Goal: Task Accomplishment & Management: Use online tool/utility

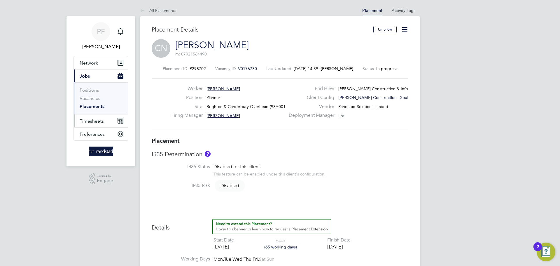
click at [98, 123] on span "Timesheets" at bounding box center [92, 121] width 24 height 6
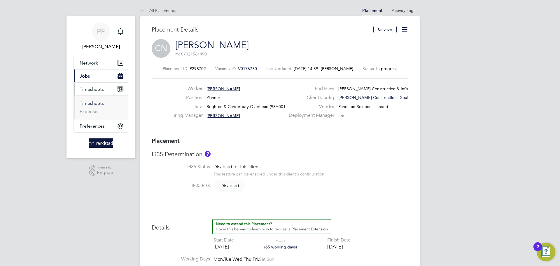
click at [97, 101] on link "Timesheets" at bounding box center [92, 103] width 24 height 6
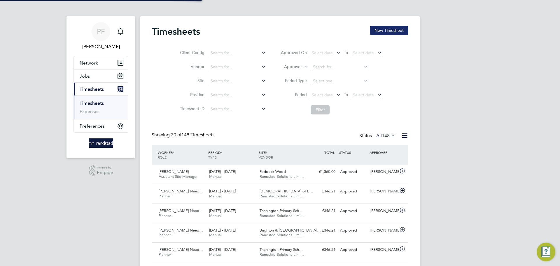
click at [381, 33] on button "New Timesheet" at bounding box center [389, 30] width 38 height 9
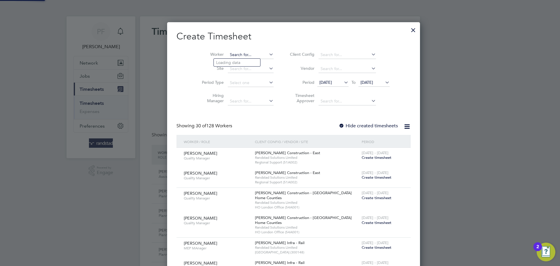
click at [228, 56] on input at bounding box center [251, 55] width 46 height 8
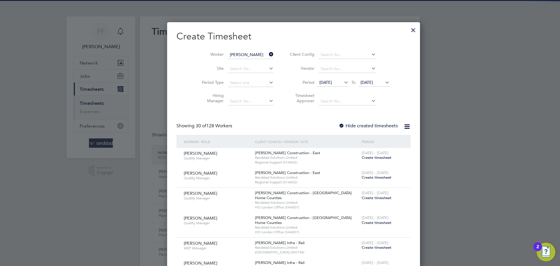
click at [243, 66] on li "[PERSON_NAME] She ppard" at bounding box center [248, 70] width 69 height 8
type input "[PERSON_NAME]"
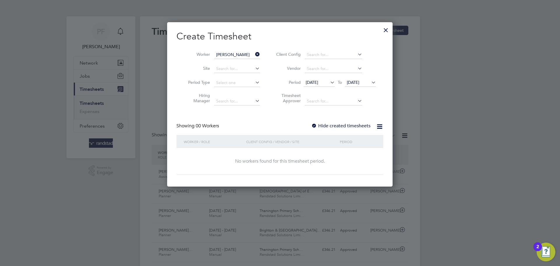
click at [313, 127] on div at bounding box center [314, 126] width 6 height 6
click at [313, 126] on div at bounding box center [314, 126] width 6 height 6
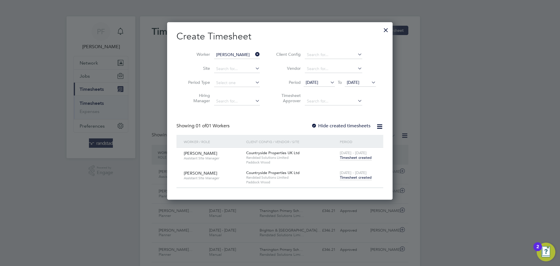
click at [349, 180] on div "[DATE] - [DATE] Timesheet created" at bounding box center [357, 175] width 39 height 16
click at [350, 177] on span "Timesheet created" at bounding box center [356, 177] width 32 height 5
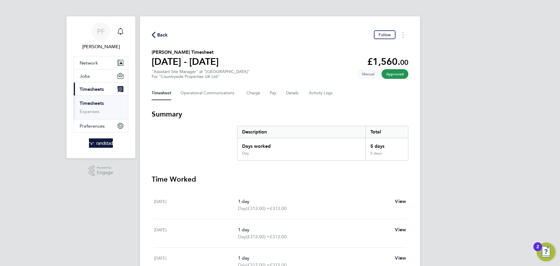
click at [161, 32] on span "Back" at bounding box center [162, 34] width 11 height 7
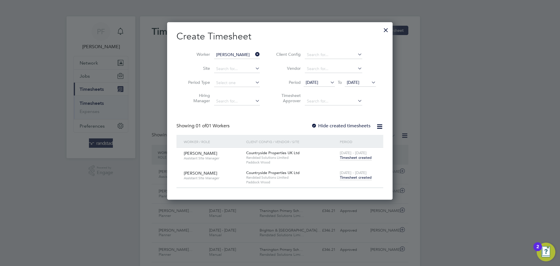
click at [385, 30] on div at bounding box center [385, 28] width 10 height 10
